Goal: Find specific page/section: Find specific page/section

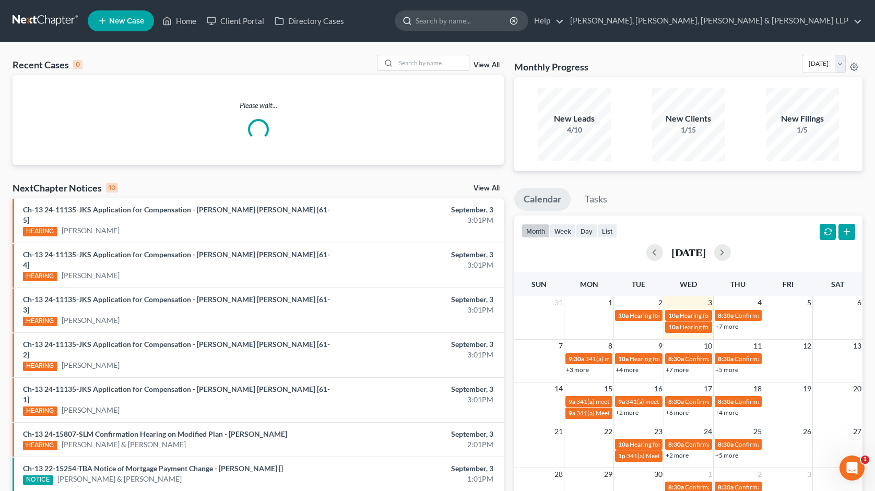
click at [511, 18] on input "search" at bounding box center [463, 20] width 96 height 19
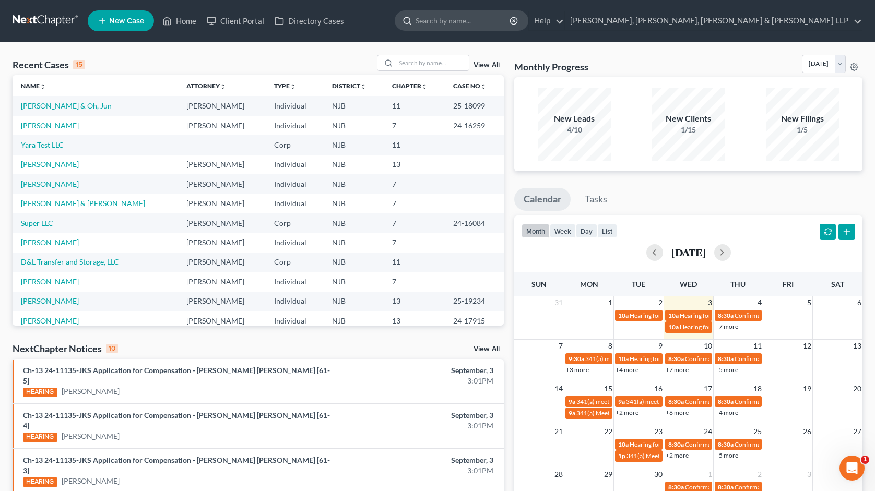
click at [511, 22] on input "search" at bounding box center [463, 20] width 96 height 19
type input "fostok"
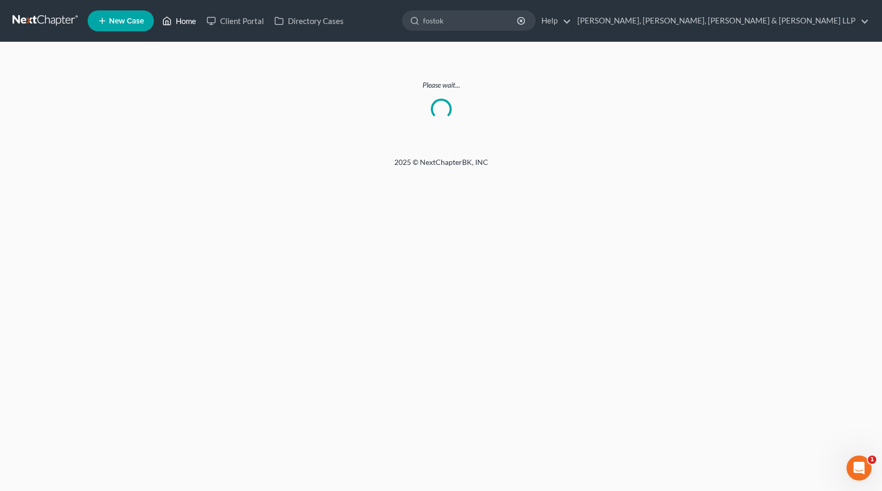
click at [168, 23] on icon at bounding box center [166, 21] width 9 height 13
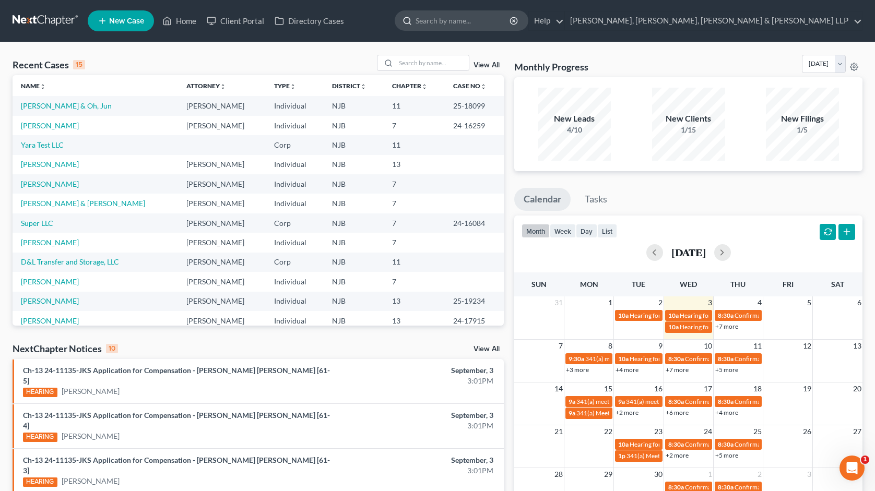
click at [511, 22] on input "search" at bounding box center [463, 20] width 96 height 19
type input "fos"
drag, startPoint x: 538, startPoint y: 24, endPoint x: 511, endPoint y: 19, distance: 26.5
click at [511, 19] on div "fos" at bounding box center [462, 20] width 134 height 20
paste input "[PERSON_NAME]"
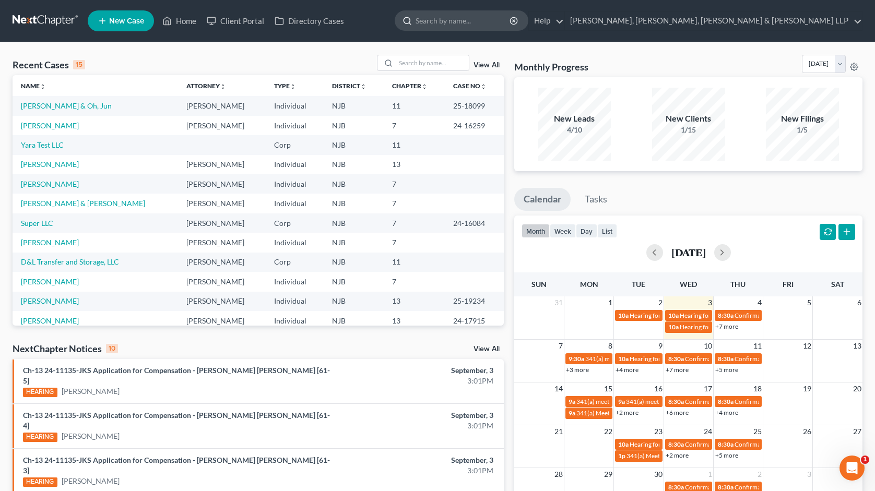
type input "[PERSON_NAME]"
